Goal: Information Seeking & Learning: Find contact information

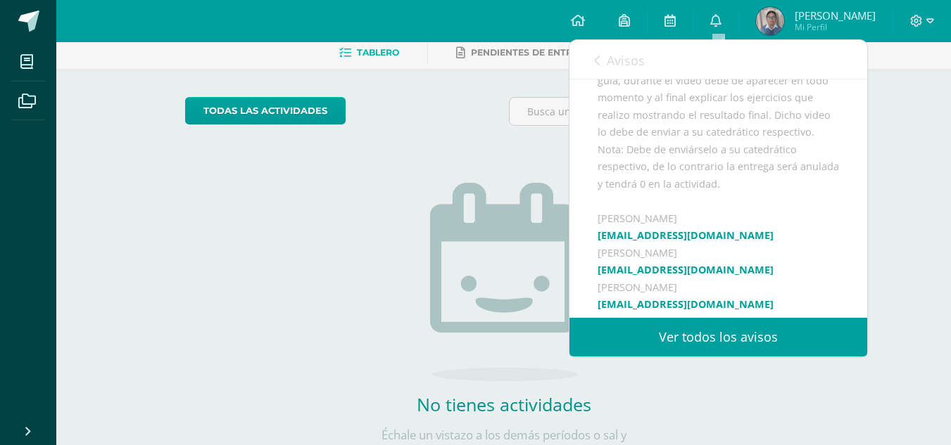
scroll to position [339, 0]
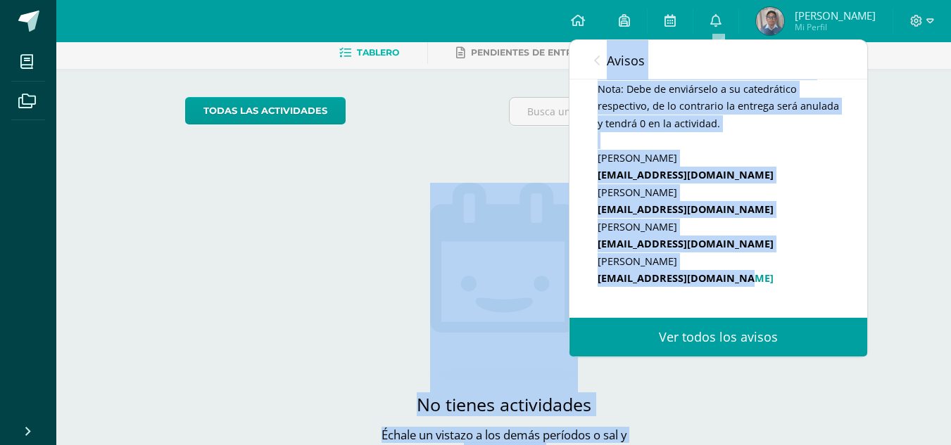
drag, startPoint x: 743, startPoint y: 296, endPoint x: 564, endPoint y: 292, distance: 179.5
click at [564, 292] on body "Mis cursos Archivos Cerrar panel Artes Industriales Primero Básico "E" Ciencias…" at bounding box center [475, 216] width 951 height 573
click at [754, 296] on div "Buenos días, estimados estudiantes, es un gusto saludarles por este medio, les …" at bounding box center [717, 195] width 241 height 607
click at [762, 292] on div "Buenos días, estimados estudiantes, es un gusto saludarles por este medio, les …" at bounding box center [717, 195] width 241 height 607
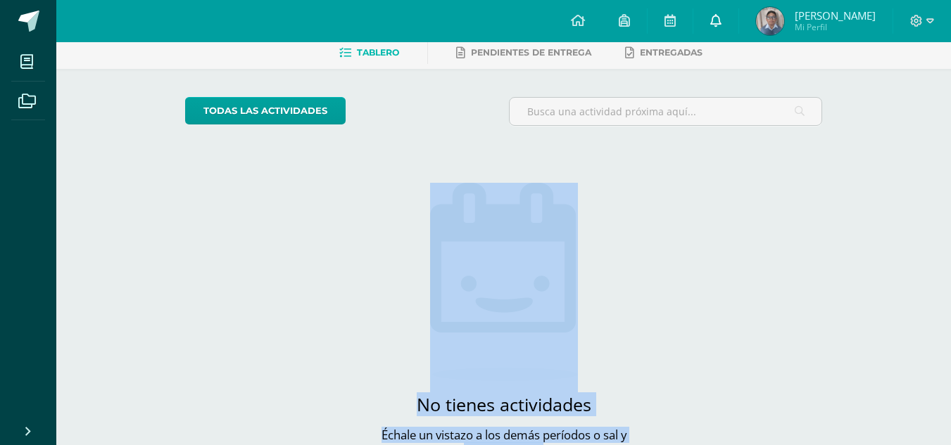
click at [721, 23] on icon at bounding box center [715, 20] width 11 height 13
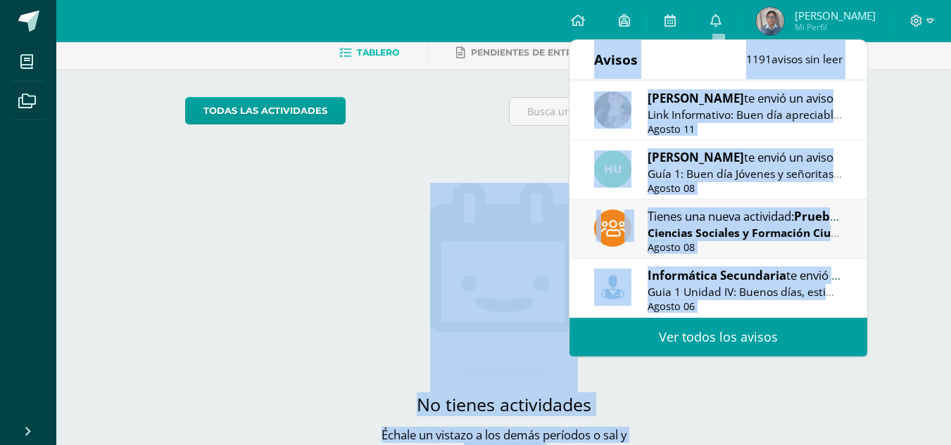
click at [452, 216] on img at bounding box center [504, 282] width 148 height 198
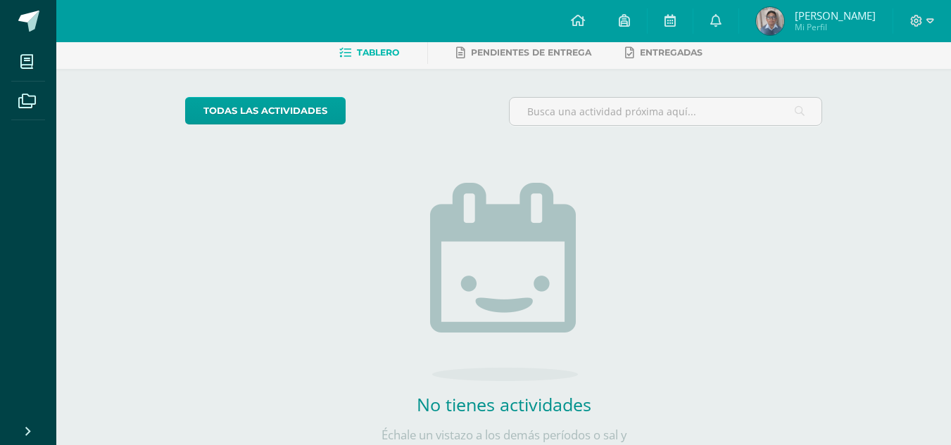
click at [303, 269] on div "todas las Actividades No tienes actividades Échale un vistazo a los demás perío…" at bounding box center [503, 286] width 693 height 435
click at [730, 14] on link "0" at bounding box center [715, 21] width 45 height 42
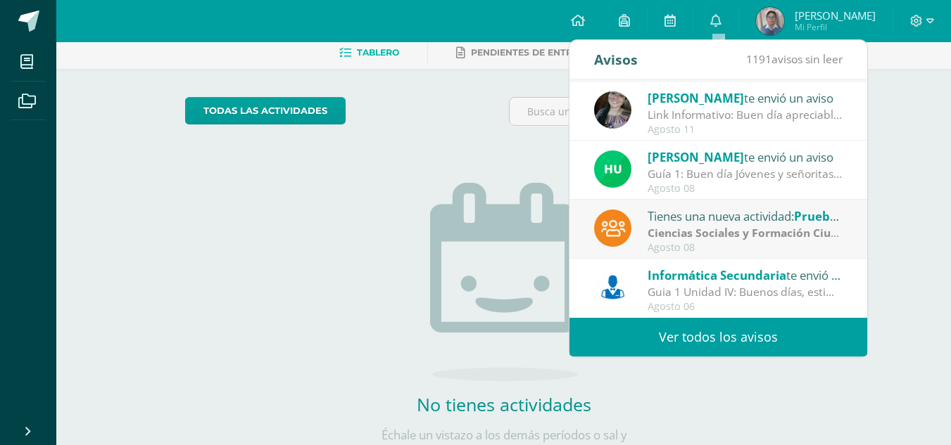
click at [710, 293] on div "Guia 1 Unidad IV: Buenos días, estimados estudiantes, es un gusto saludarles po…" at bounding box center [745, 292] width 196 height 16
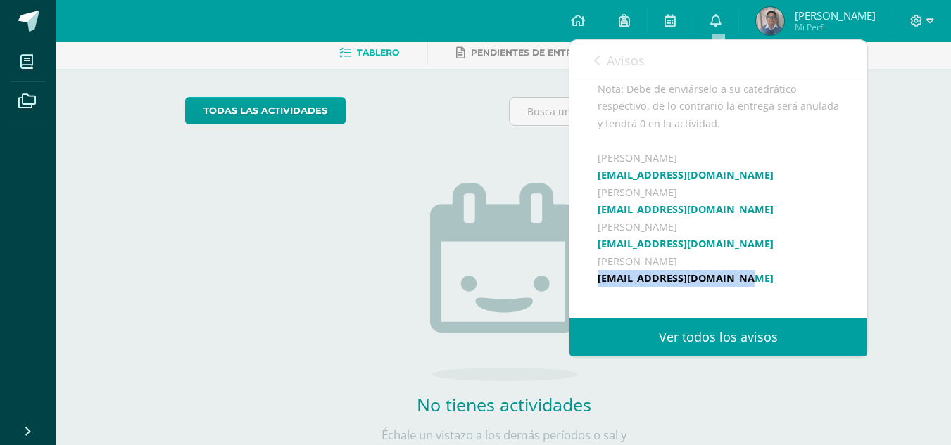
drag, startPoint x: 742, startPoint y: 296, endPoint x: 597, endPoint y: 290, distance: 144.4
click at [597, 290] on div "Buenos días, estimados estudiantes, es un gusto saludarles por este medio, les …" at bounding box center [717, 195] width 241 height 607
copy link "[EMAIL_ADDRESS][DOMAIN_NAME]"
